Goal: Task Accomplishment & Management: Manage account settings

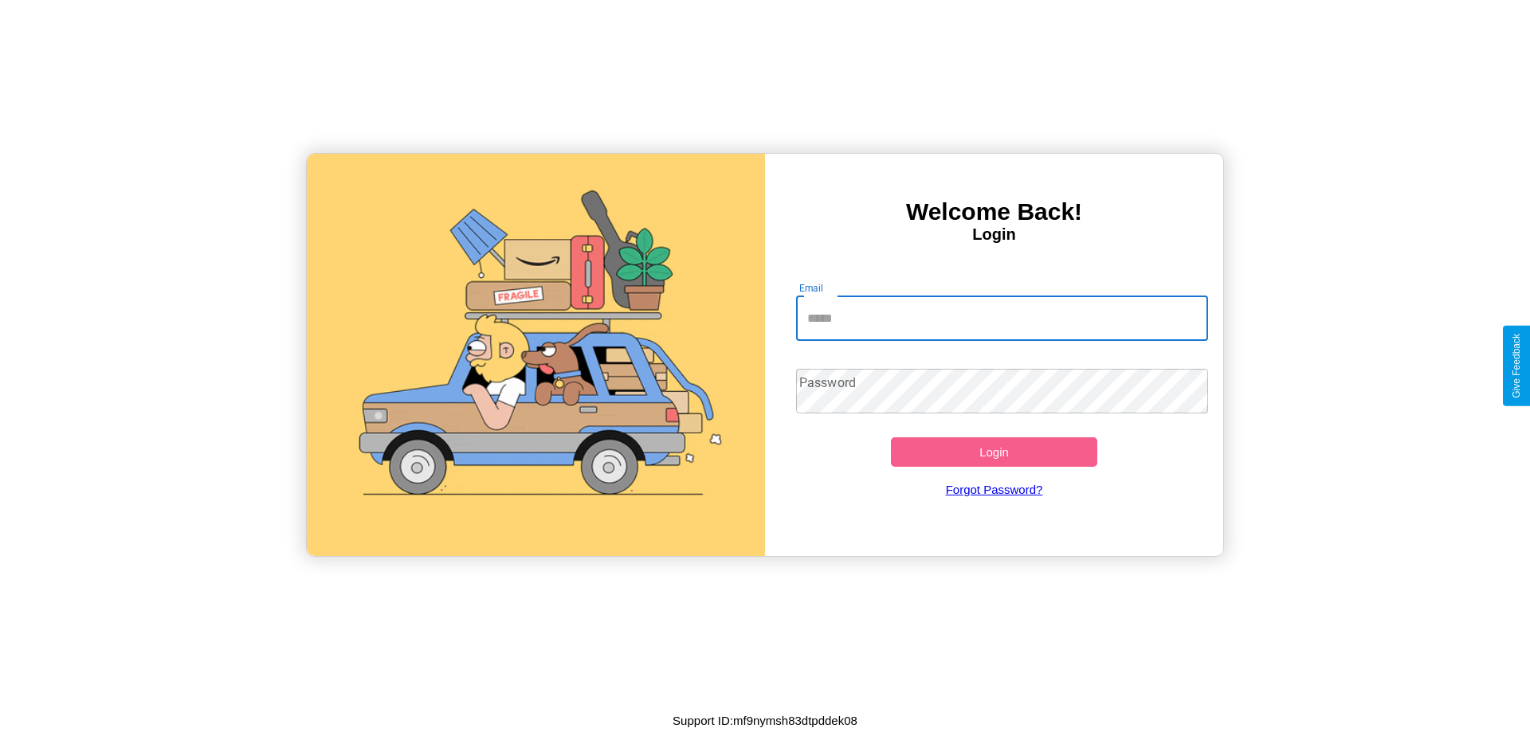
click at [1001, 318] on input "Email" at bounding box center [1002, 318] width 413 height 45
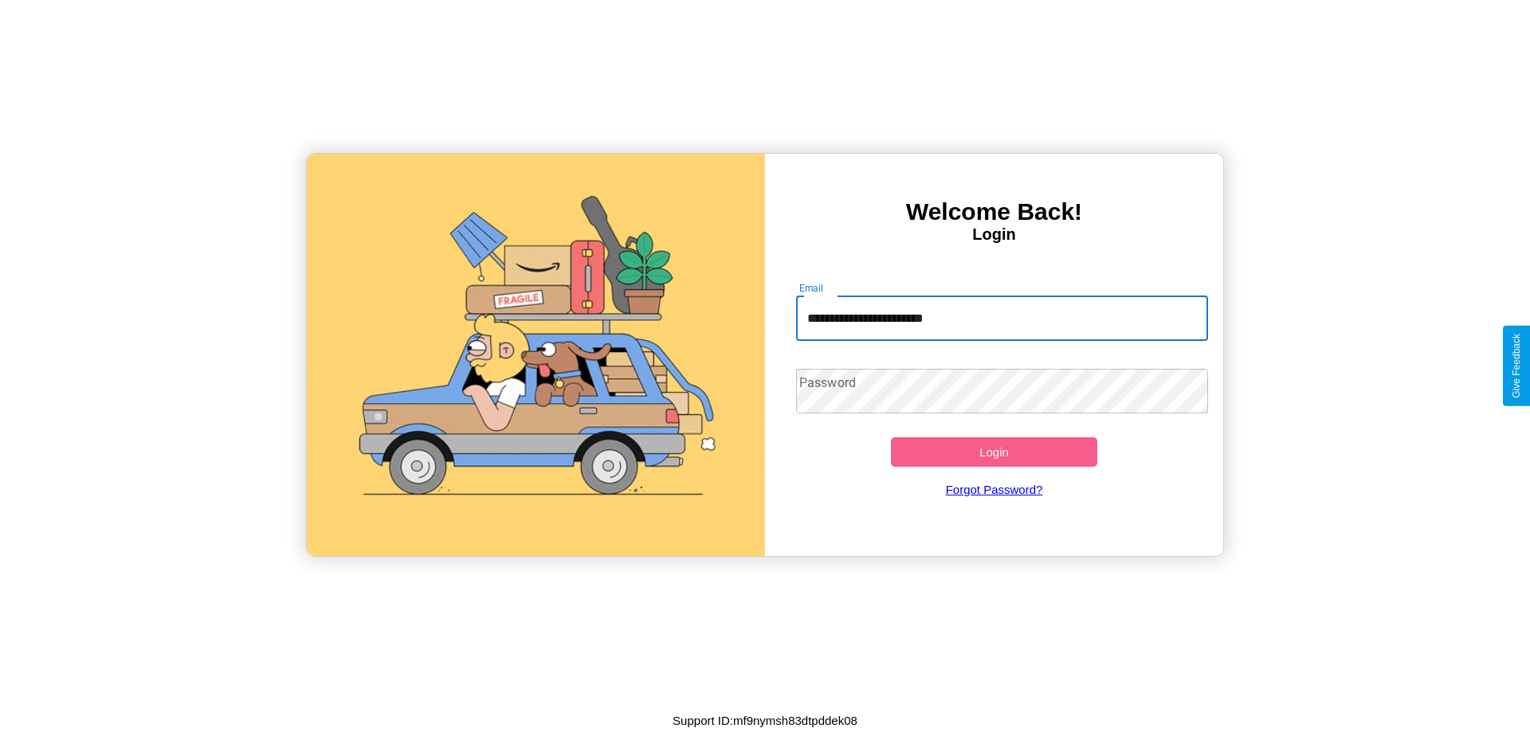
type input "**********"
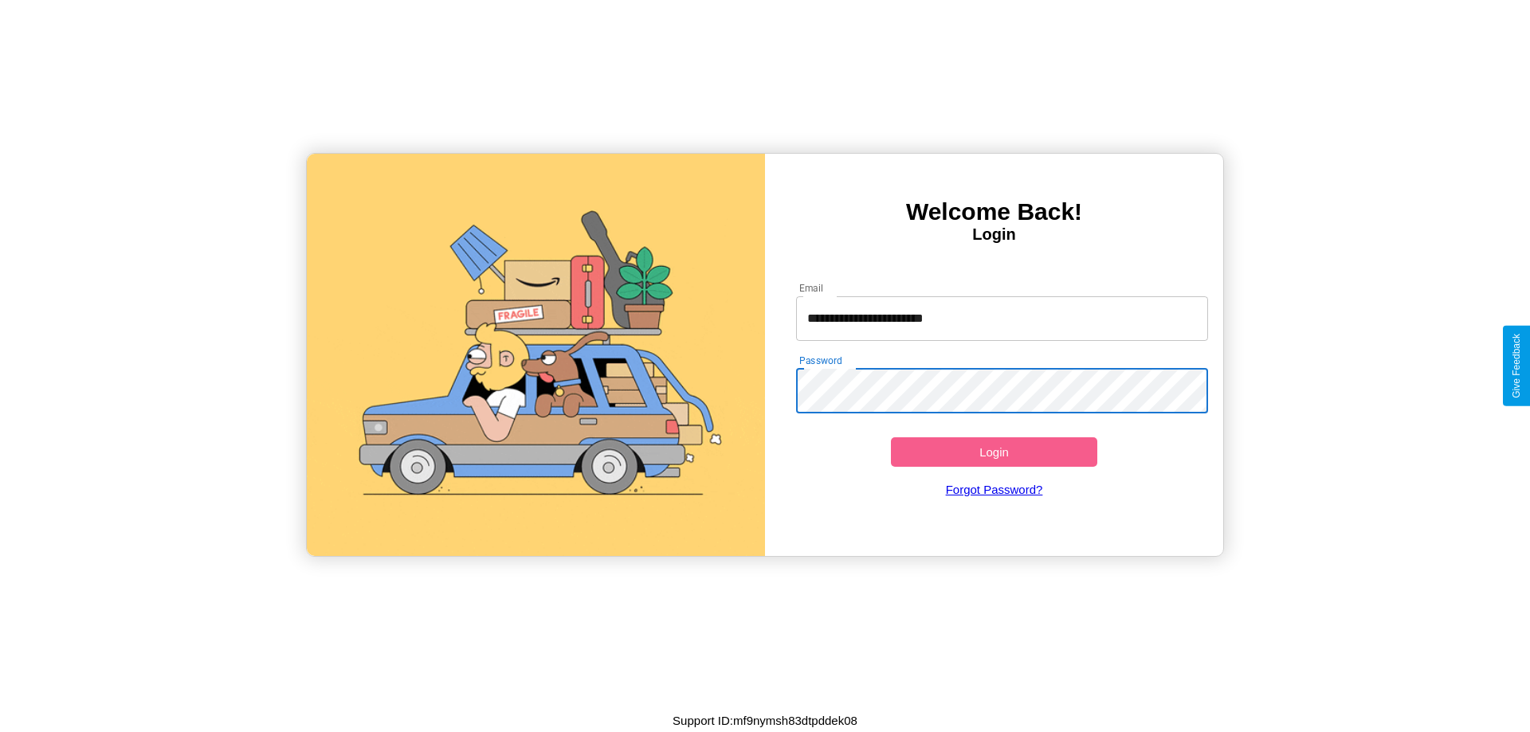
click at [994, 452] on button "Login" at bounding box center [994, 451] width 206 height 29
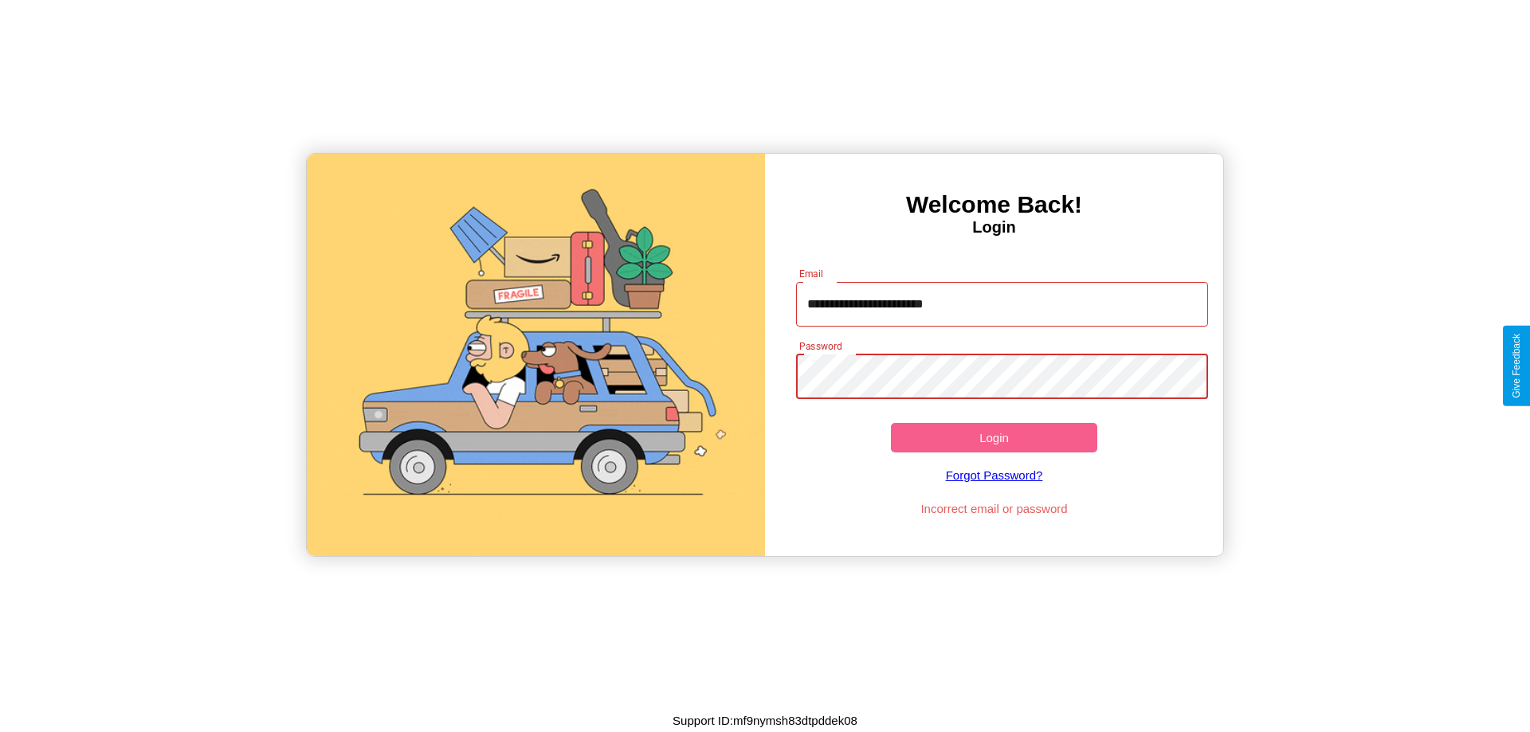
click at [994, 437] on button "Login" at bounding box center [994, 437] width 206 height 29
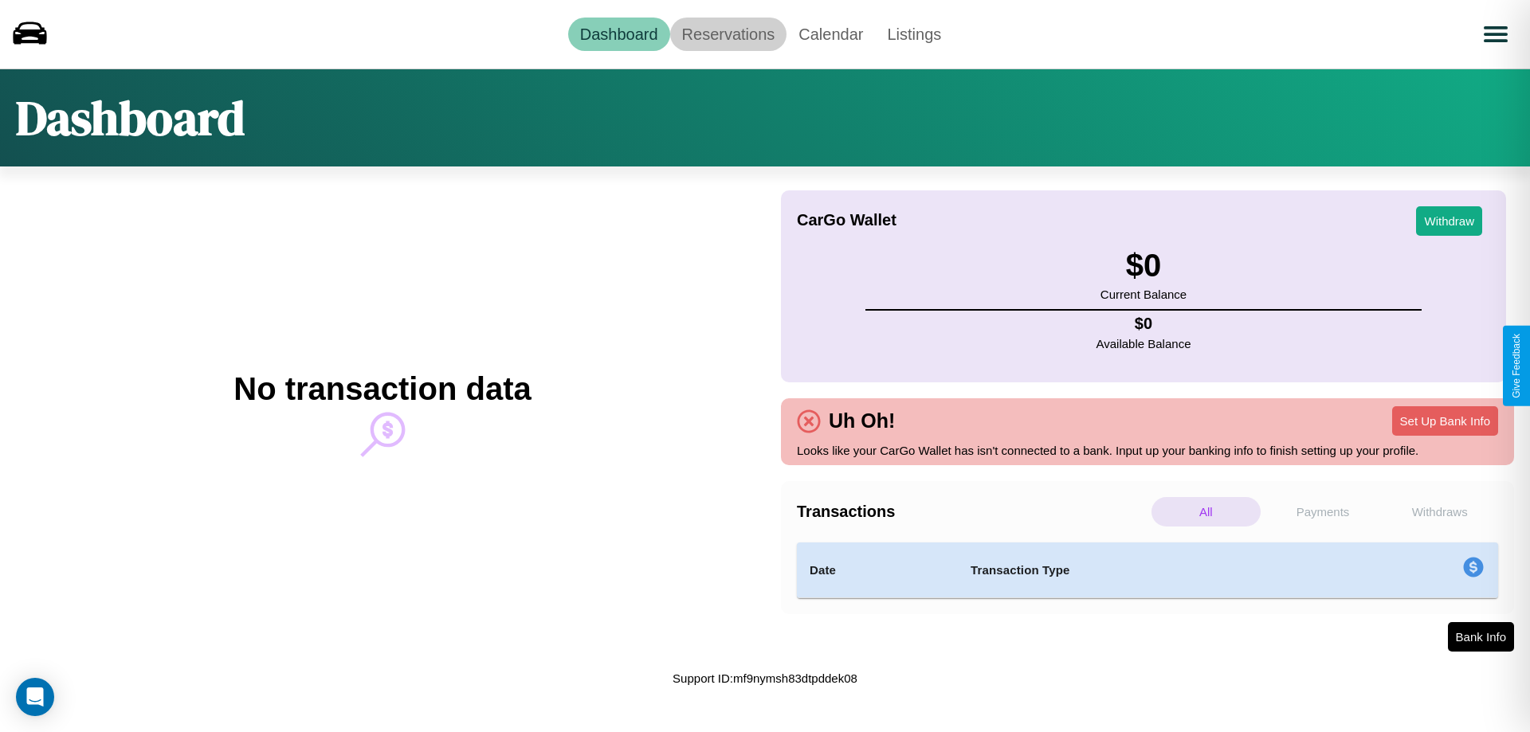
click at [727, 33] on link "Reservations" at bounding box center [728, 34] width 117 height 33
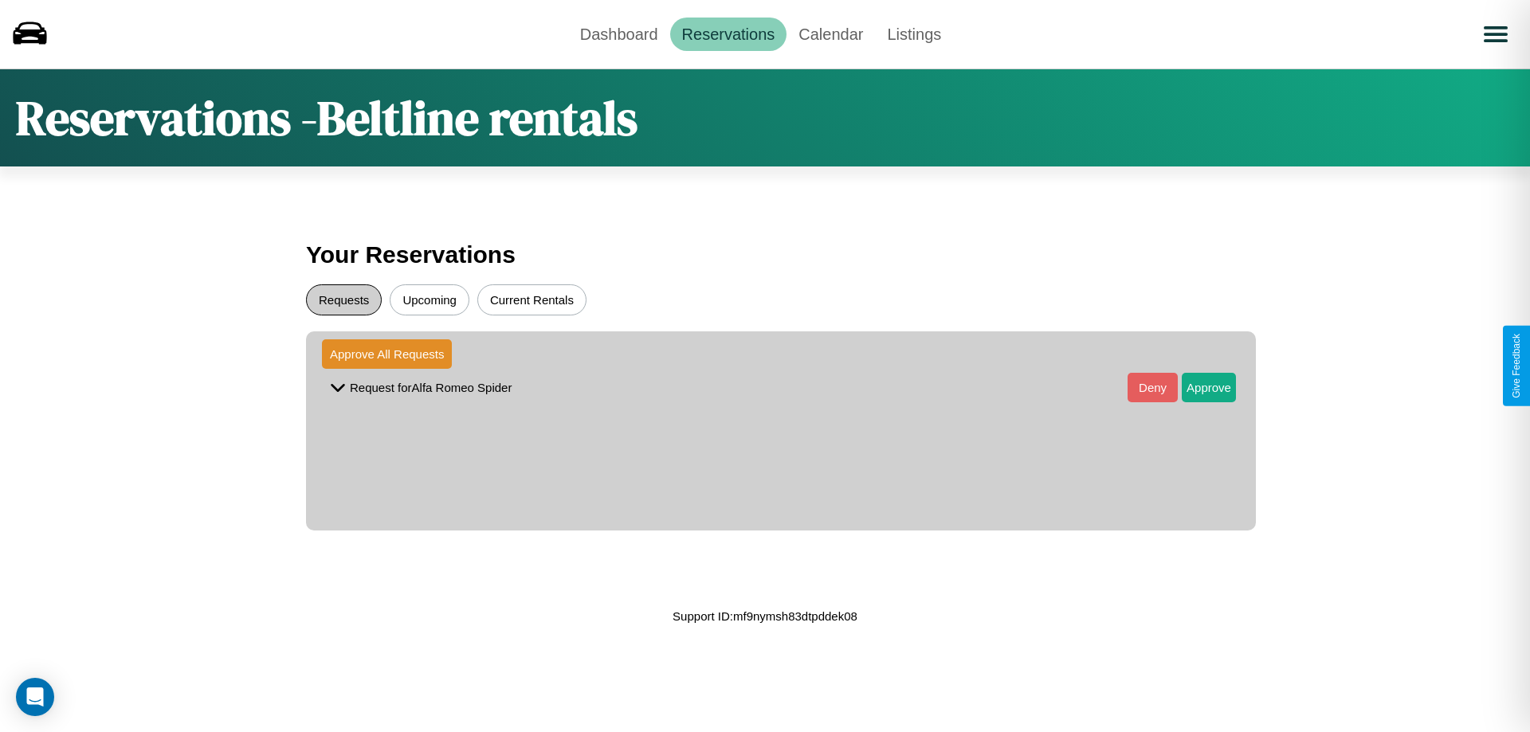
click at [343, 300] on button "Requests" at bounding box center [344, 299] width 76 height 31
click at [1197, 387] on button "Approve" at bounding box center [1209, 387] width 54 height 29
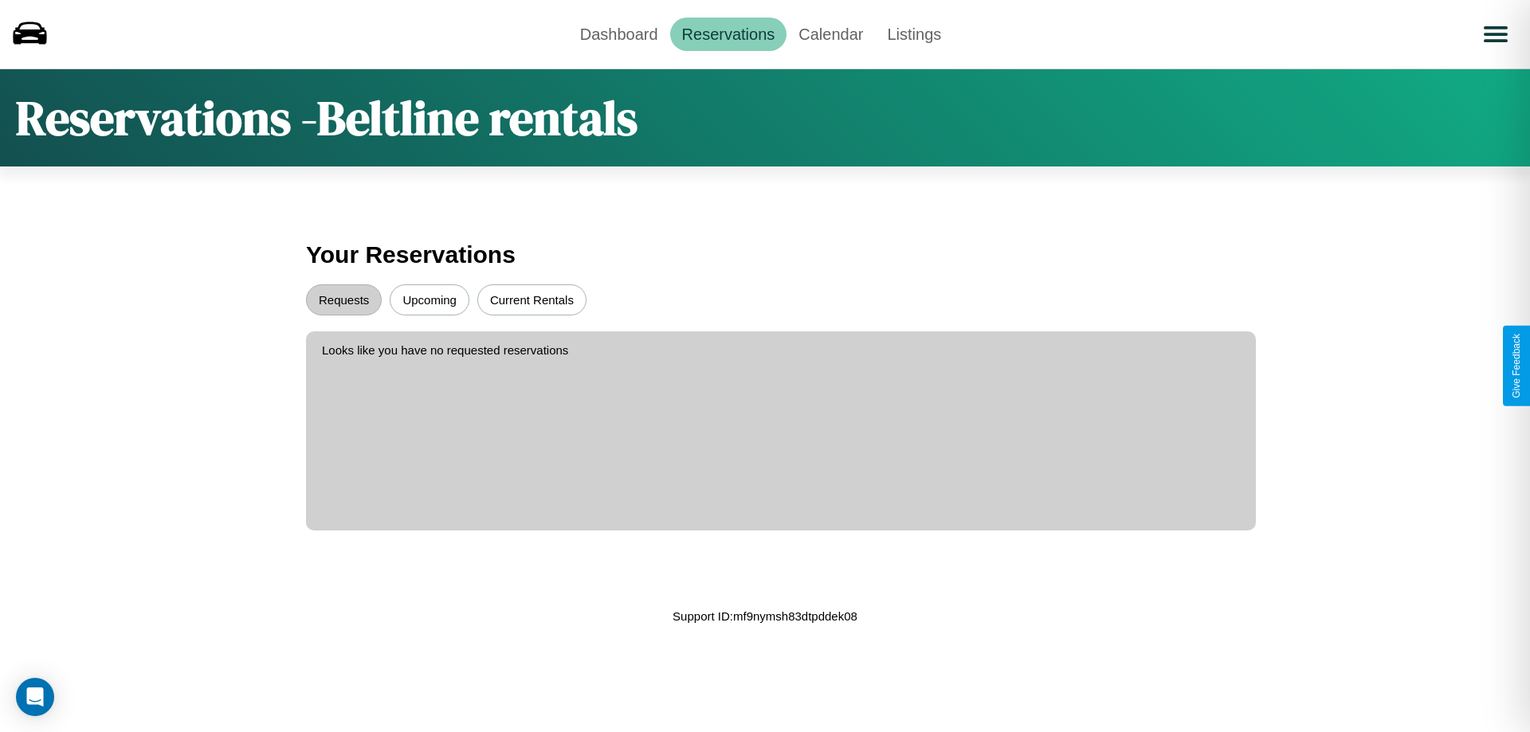
click at [429, 300] on button "Upcoming" at bounding box center [430, 299] width 80 height 31
click at [830, 33] on link "Calendar" at bounding box center [830, 34] width 88 height 33
